Goal: Task Accomplishment & Management: Manage account settings

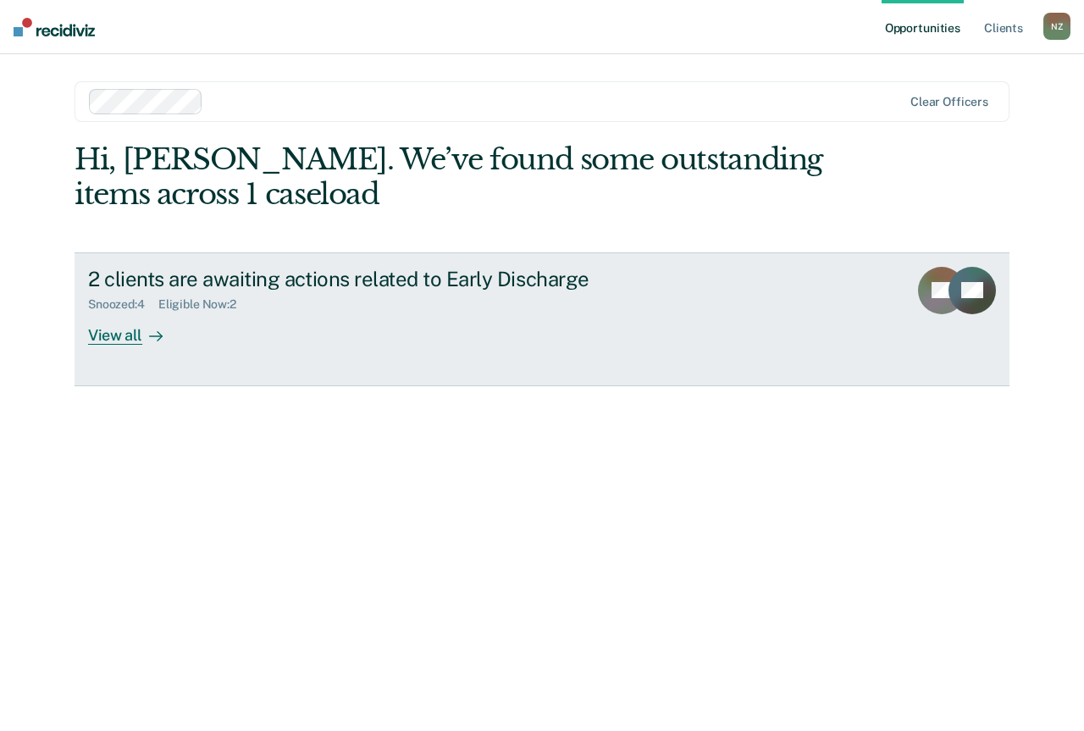
click at [147, 323] on div "View all" at bounding box center [135, 328] width 95 height 33
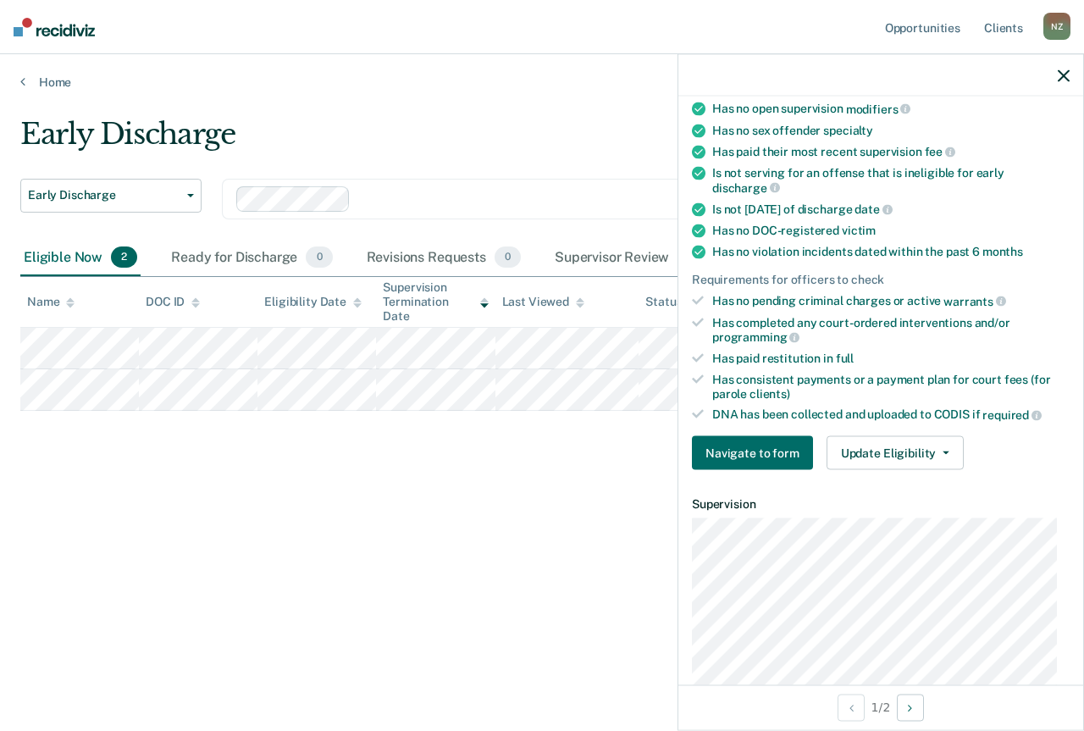
scroll to position [580, 0]
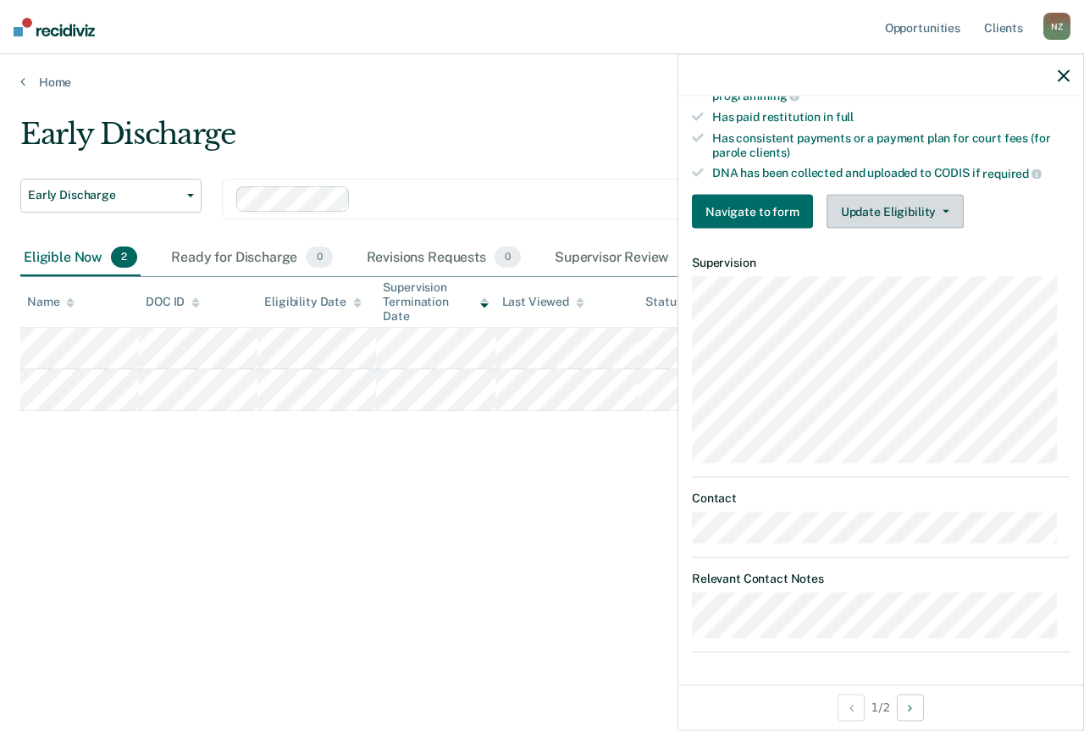
click at [899, 217] on button "Update Eligibility" at bounding box center [895, 211] width 137 height 34
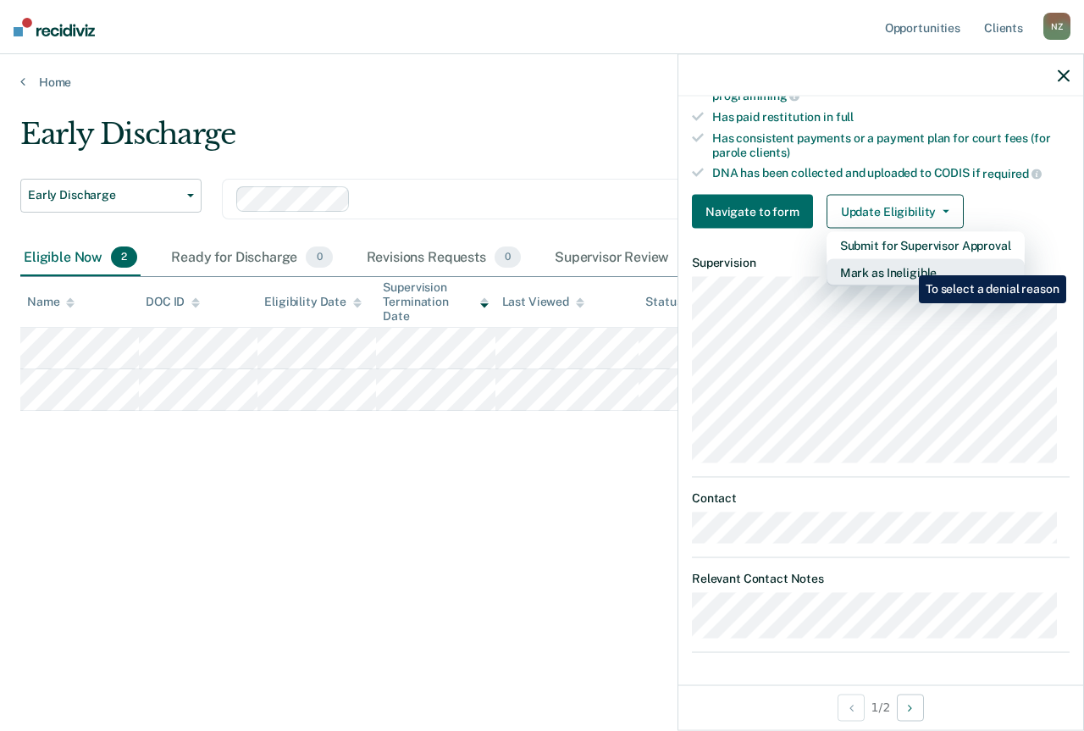
click at [906, 263] on button "Mark as Ineligible" at bounding box center [926, 271] width 198 height 27
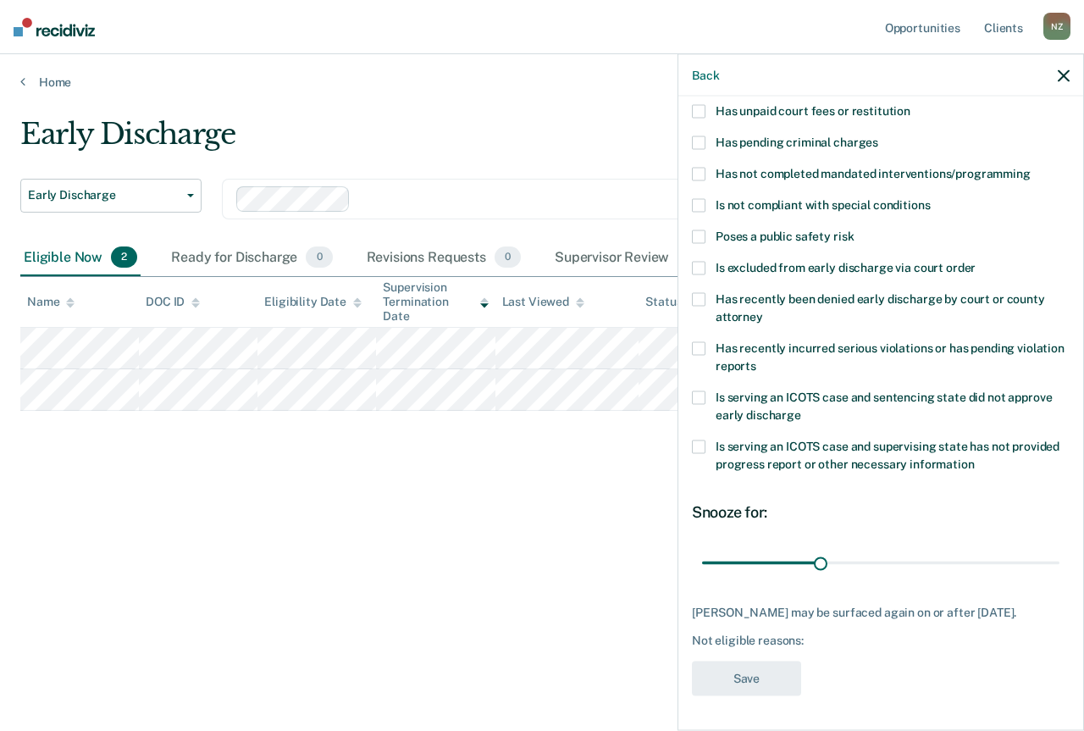
scroll to position [0, 0]
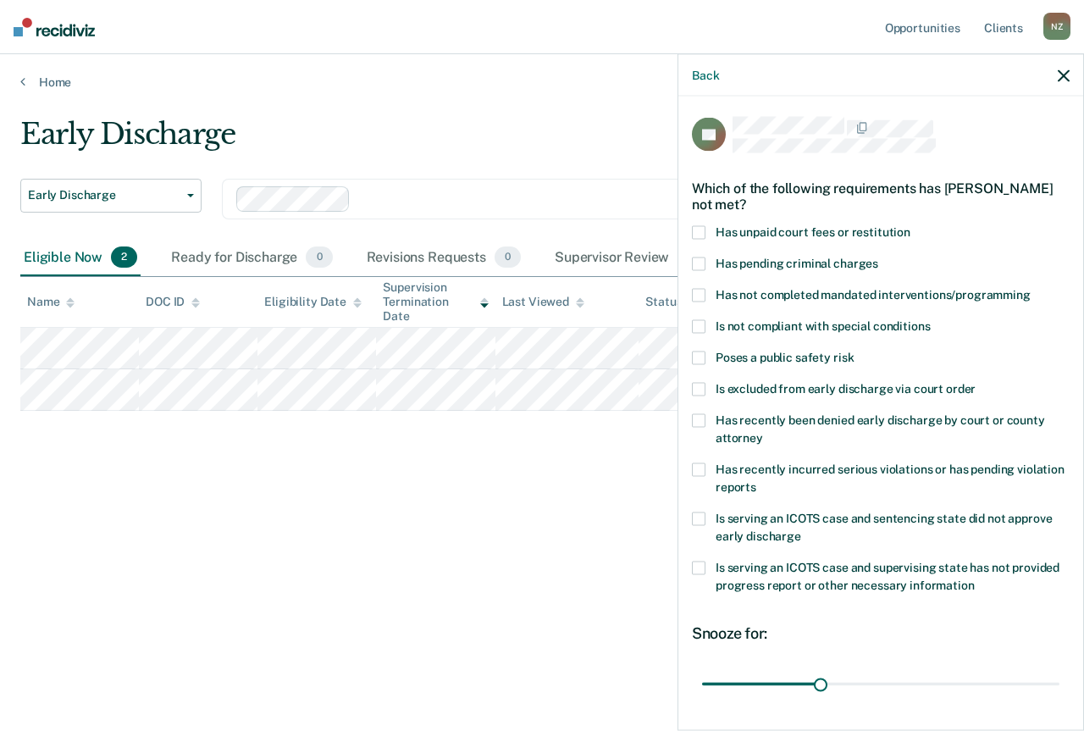
click at [796, 233] on span "Has unpaid court fees or restitution" at bounding box center [813, 232] width 195 height 14
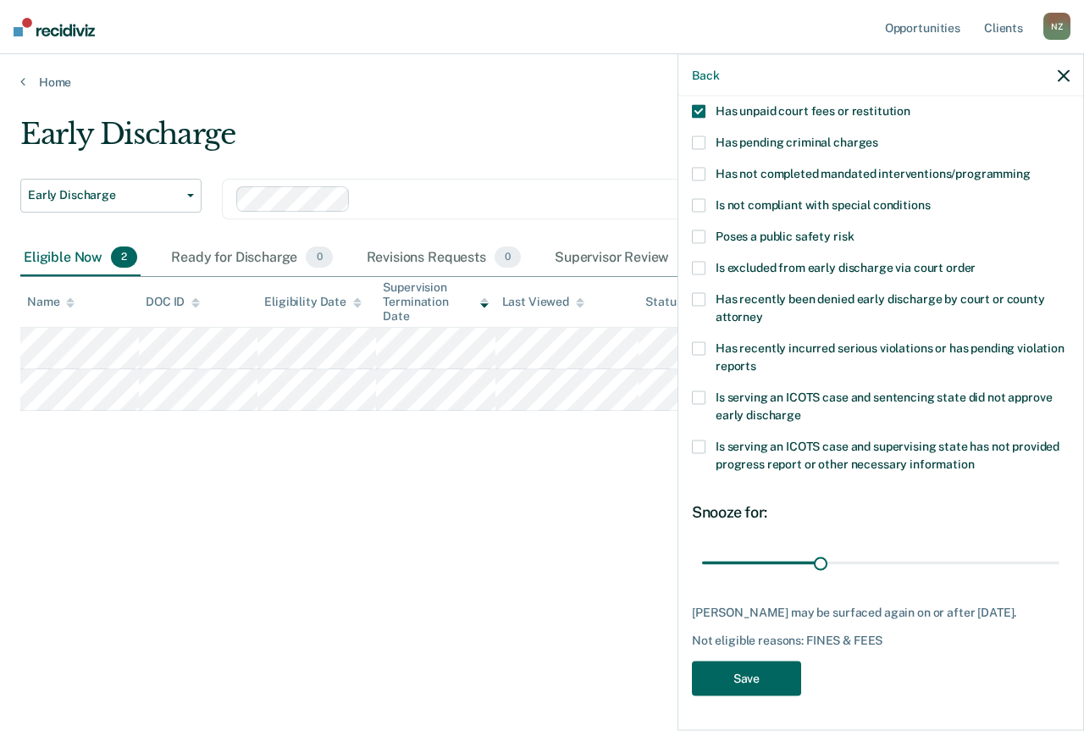
click at [750, 685] on button "Save" at bounding box center [746, 679] width 109 height 35
